Goal: Navigation & Orientation: Find specific page/section

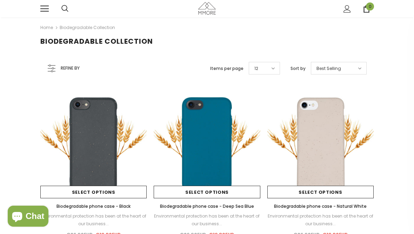
click at [56, 71] on icon at bounding box center [51, 68] width 9 height 8
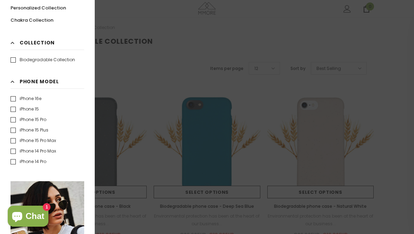
scroll to position [68, 0]
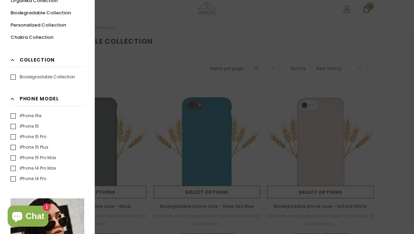
click at [191, 44] on div at bounding box center [207, 117] width 414 height 234
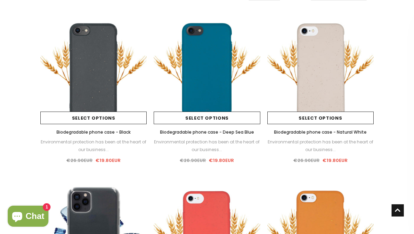
scroll to position [0, 0]
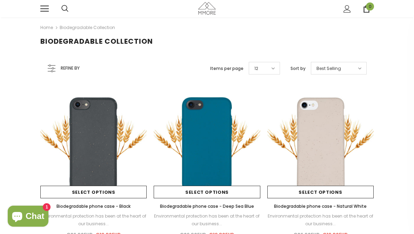
click at [47, 8] on link at bounding box center [44, 9] width 8 height 8
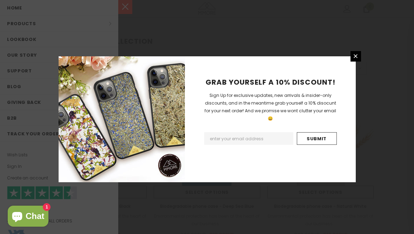
click at [354, 59] on icon at bounding box center [355, 56] width 6 height 6
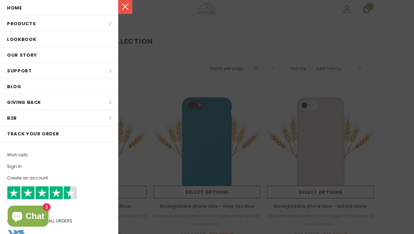
click at [77, 29] on li "Products Products All Products All Collections BUNDLES Organic Collection Wood …" at bounding box center [59, 24] width 118 height 16
click at [109, 26] on li "Products Products All Products All Collections BUNDLES Organic Collection Wood …" at bounding box center [59, 24] width 118 height 16
click at [108, 22] on li "Products Products All Products All Collections BUNDLES Organic Collection Wood …" at bounding box center [59, 24] width 118 height 16
click at [27, 25] on li "Products Products All Products All Collections BUNDLES Organic Collection Wood …" at bounding box center [59, 24] width 118 height 16
click at [36, 39] on link "Lookbook" at bounding box center [59, 39] width 118 height 15
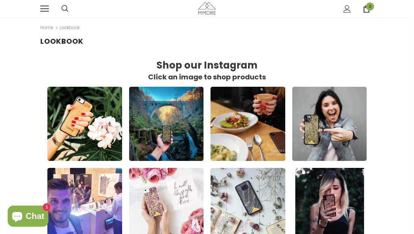
scroll to position [1, 1]
click at [48, 10] on link at bounding box center [44, 9] width 8 height 8
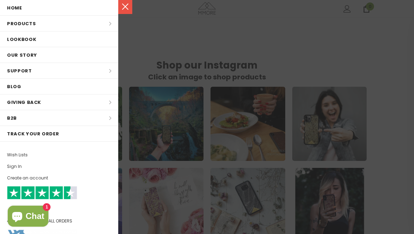
click at [76, 23] on li "Products Products All Products All Collections BUNDLES Organic Collection Wood …" at bounding box center [59, 24] width 118 height 16
click at [106, 25] on li "Products Products All Products All Collections BUNDLES Organic Collection Wood …" at bounding box center [59, 24] width 118 height 16
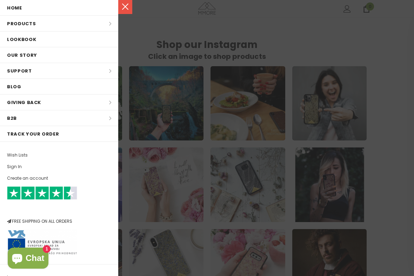
scroll to position [673, 333]
click at [378, 45] on div at bounding box center [207, 138] width 414 height 276
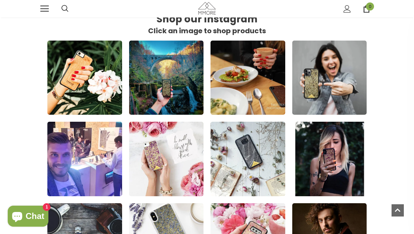
scroll to position [0, 0]
